Goal: Find specific page/section: Find specific page/section

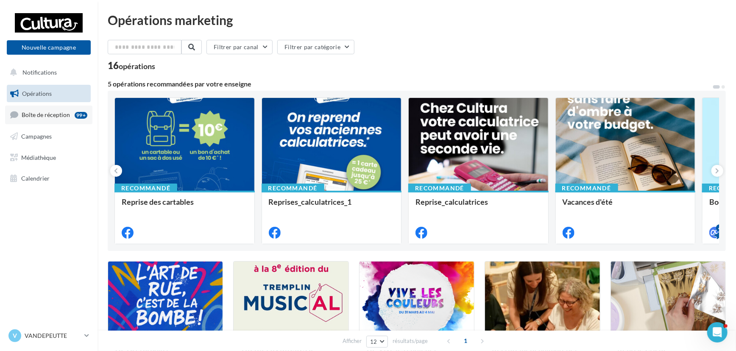
click at [49, 113] on span "Boîte de réception" at bounding box center [46, 114] width 48 height 7
